Goal: Connect with others: Connect with others

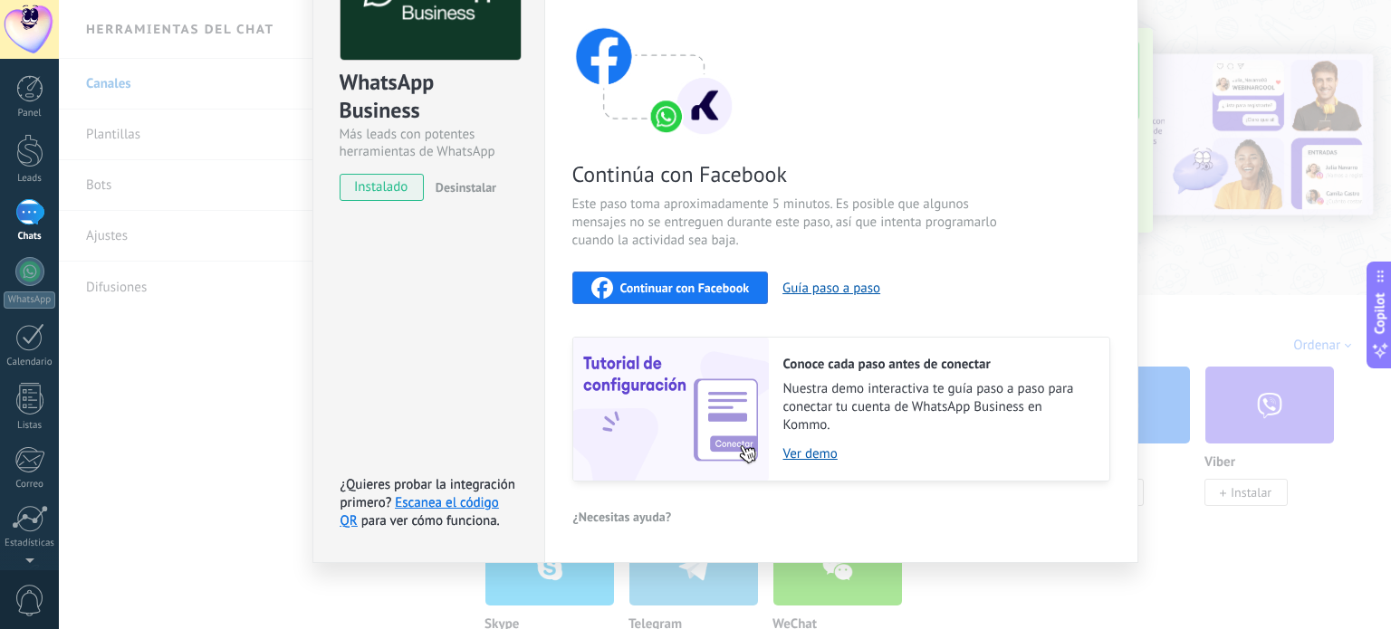
click at [677, 284] on span "Continuar con Facebook" at bounding box center [685, 288] width 130 height 13
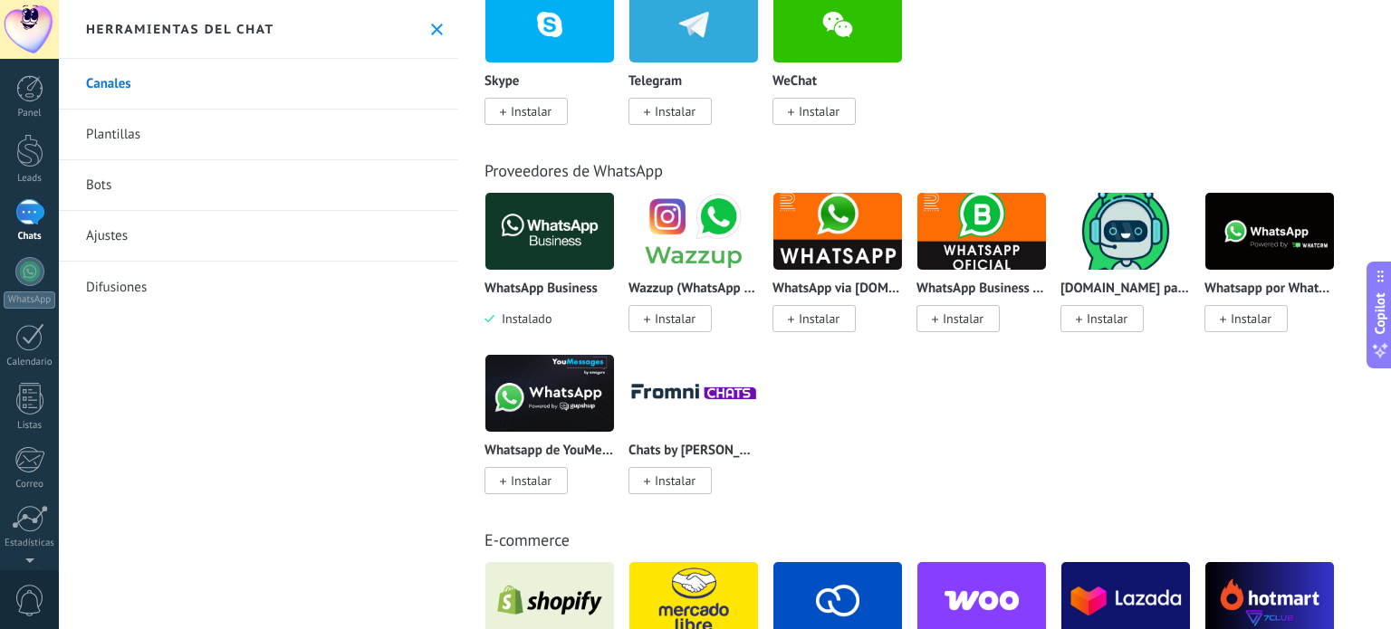
scroll to position [453, 0]
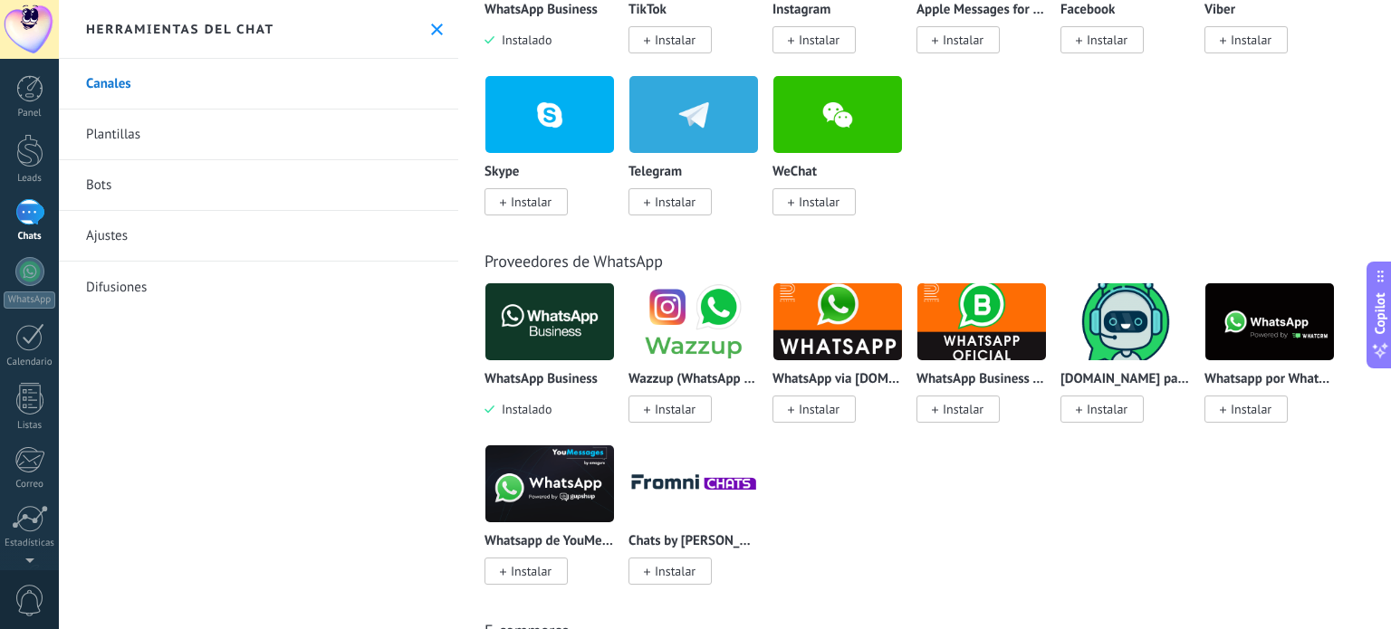
click at [539, 336] on img at bounding box center [549, 322] width 129 height 88
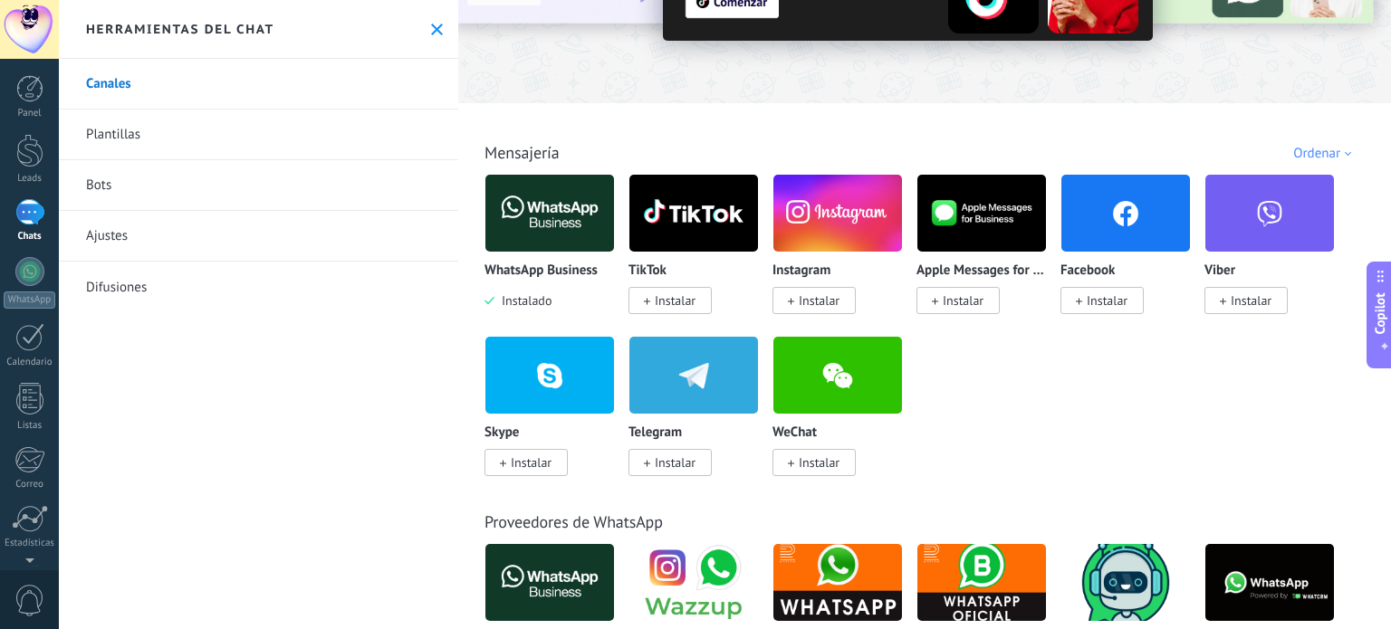
scroll to position [91, 0]
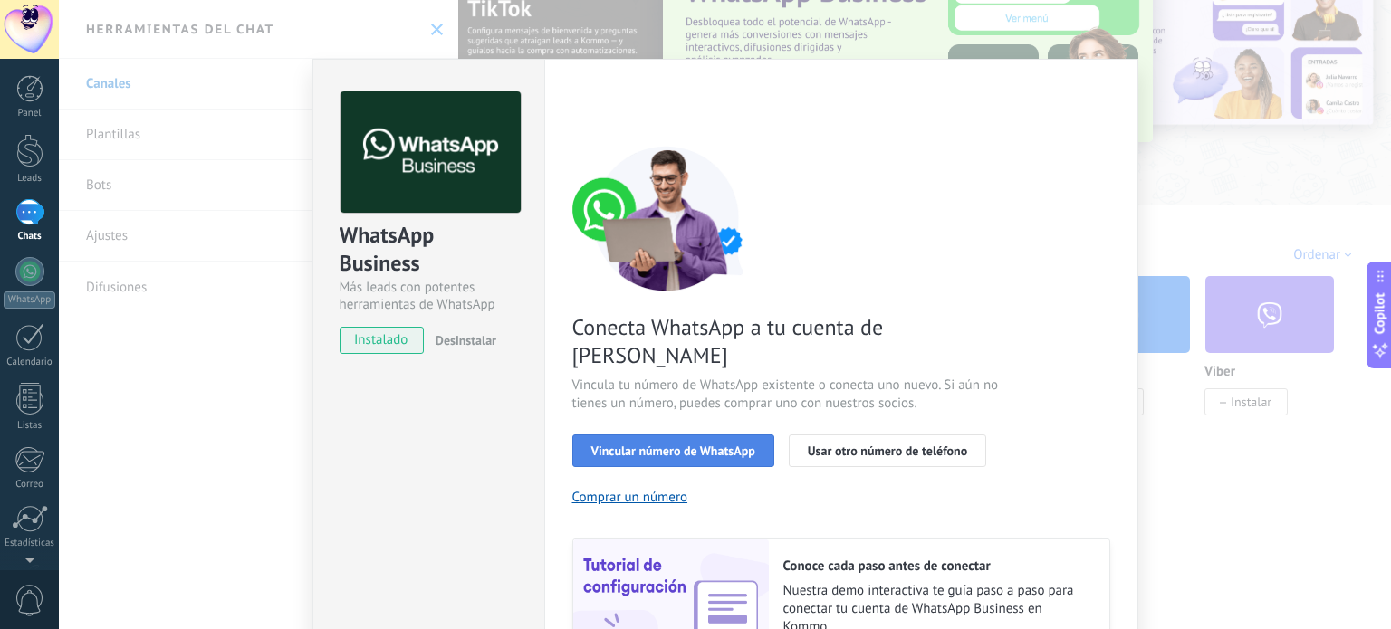
click at [662, 445] on span "Vincular número de WhatsApp" at bounding box center [673, 451] width 164 height 13
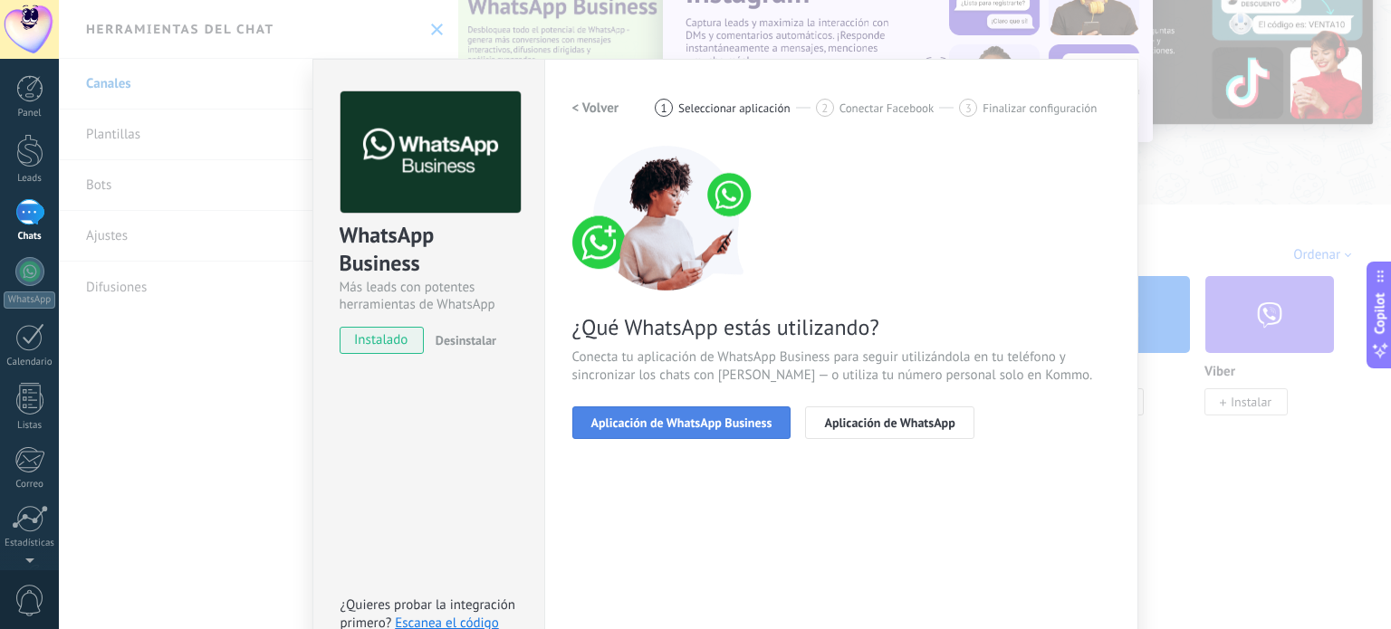
click at [665, 428] on span "Aplicación de WhatsApp Business" at bounding box center [681, 423] width 181 height 13
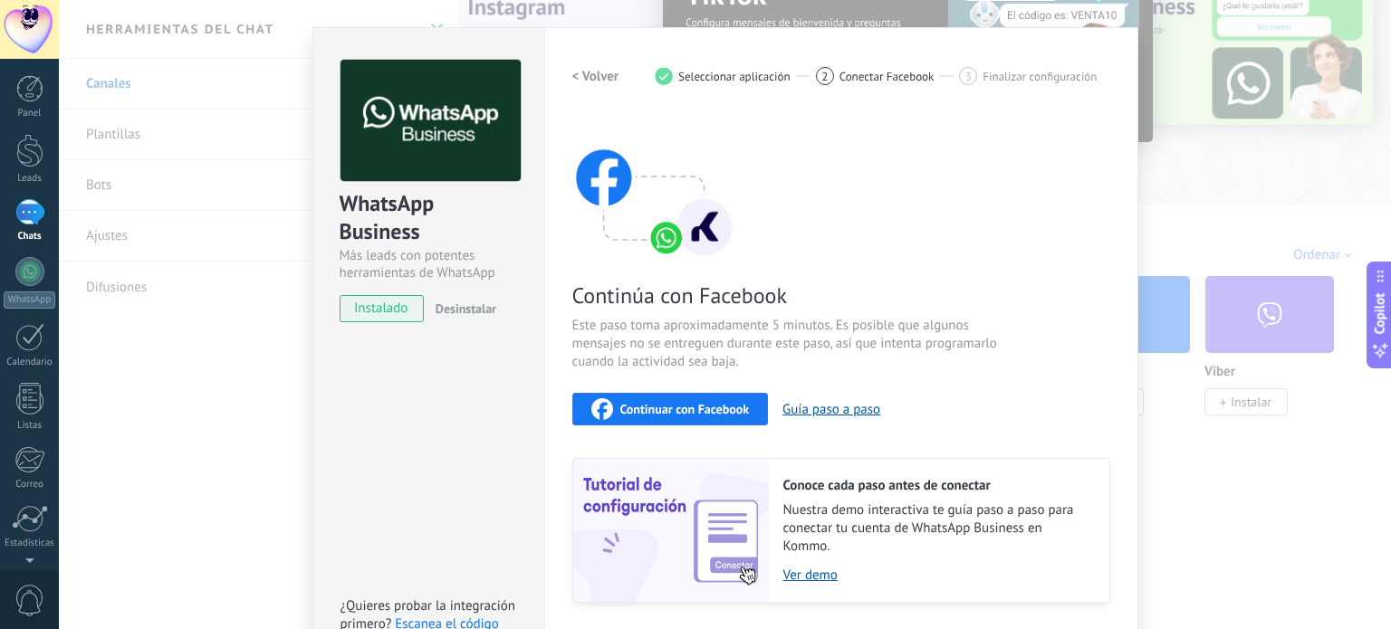
scroll to position [0, 0]
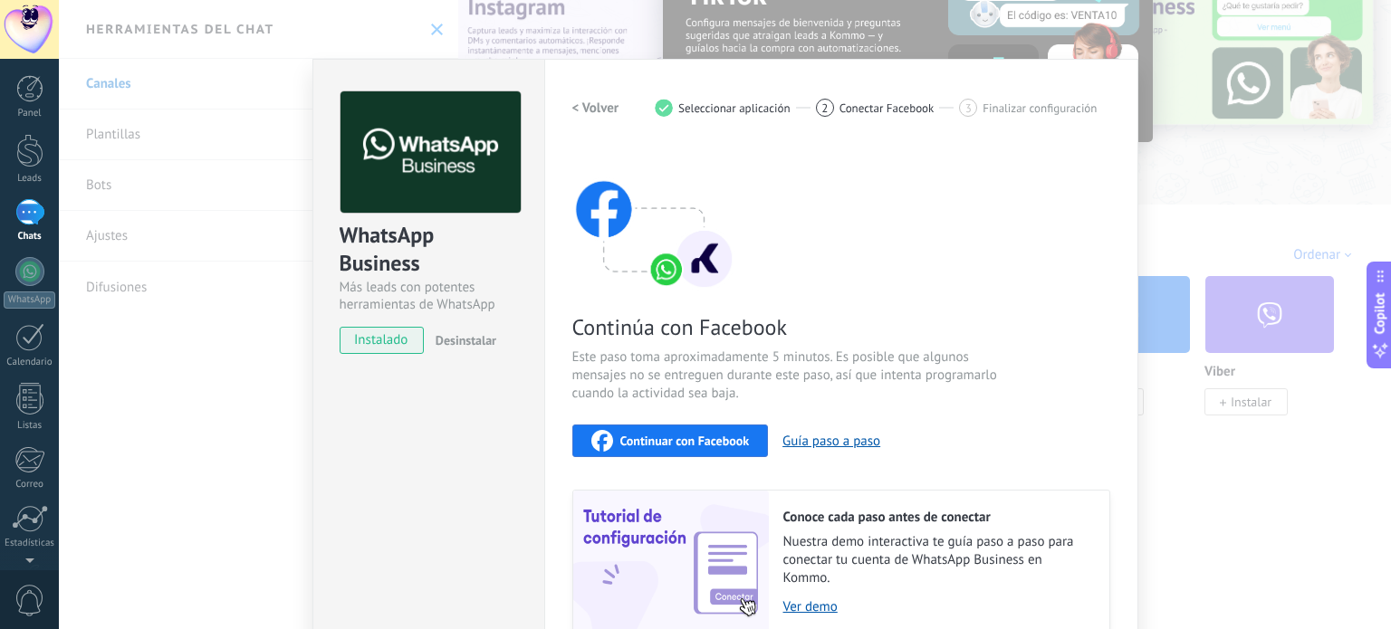
click at [652, 449] on div "Continuar con Facebook" at bounding box center [670, 441] width 158 height 22
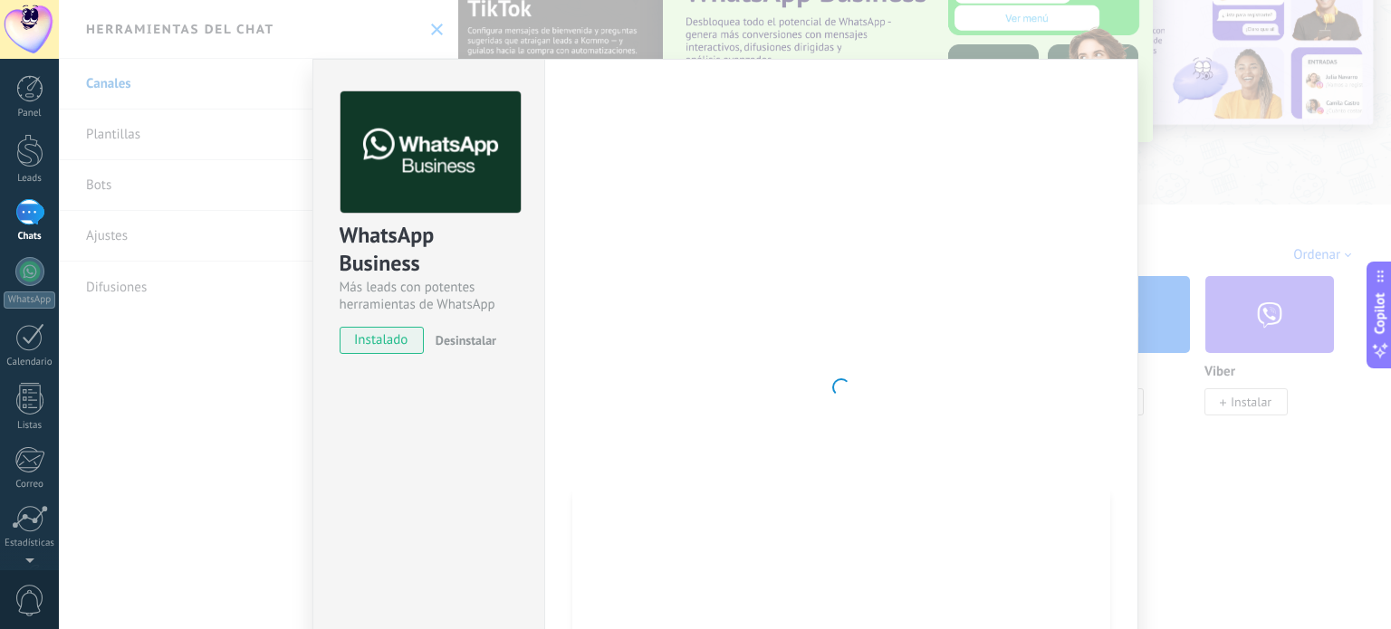
drag, startPoint x: 1275, startPoint y: 3, endPoint x: 754, endPoint y: 346, distance: 624.5
click at [754, 351] on div at bounding box center [841, 387] width 538 height 592
